Goal: Find specific page/section: Find specific page/section

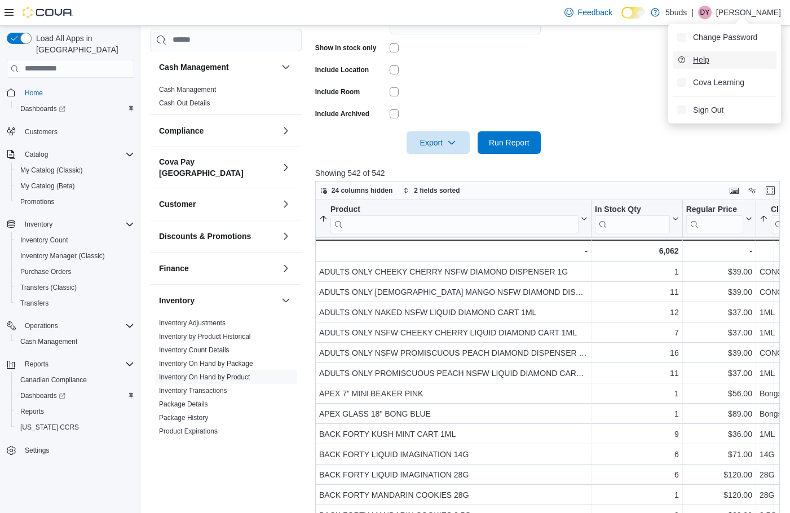
scroll to position [113, 0]
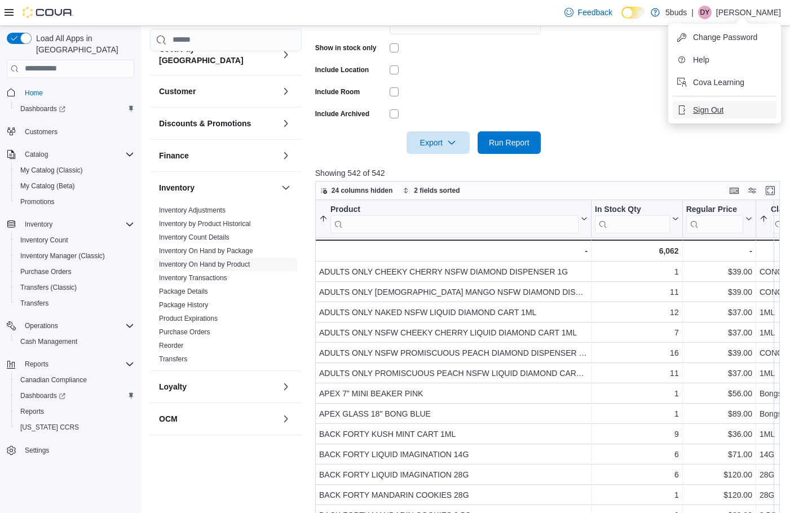
click at [748, 107] on button "Sign Out" at bounding box center [725, 110] width 104 height 18
